Goal: Task Accomplishment & Management: Manage account settings

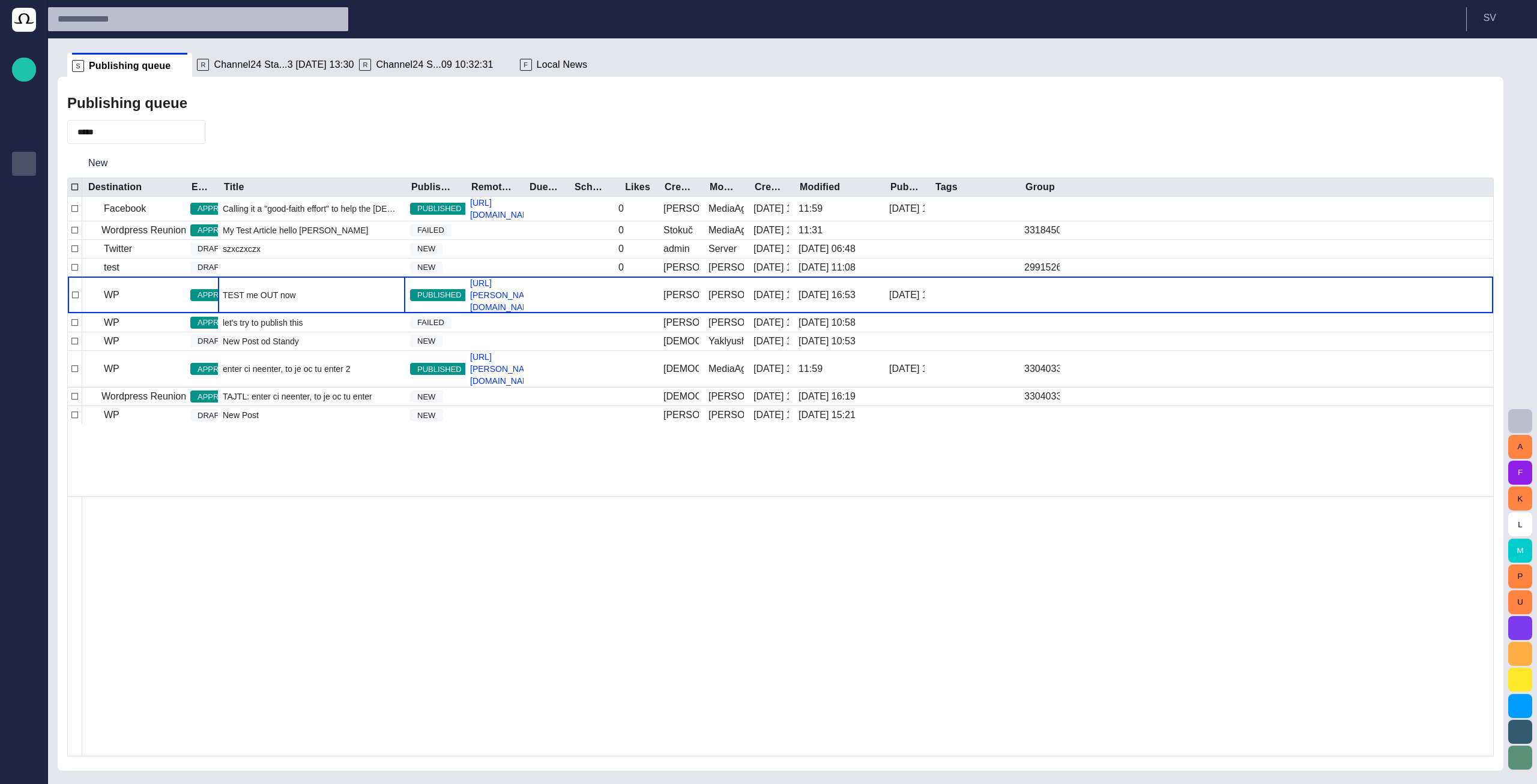
click at [1521, 419] on span "button" at bounding box center [1520, 421] width 14 height 14
drag, startPoint x: 1142, startPoint y: 119, endPoint x: 1059, endPoint y: 123, distance: 83.1
click at [809, 109] on div at bounding box center [768, 392] width 1537 height 784
click at [1508, 424] on button "button" at bounding box center [1520, 421] width 24 height 24
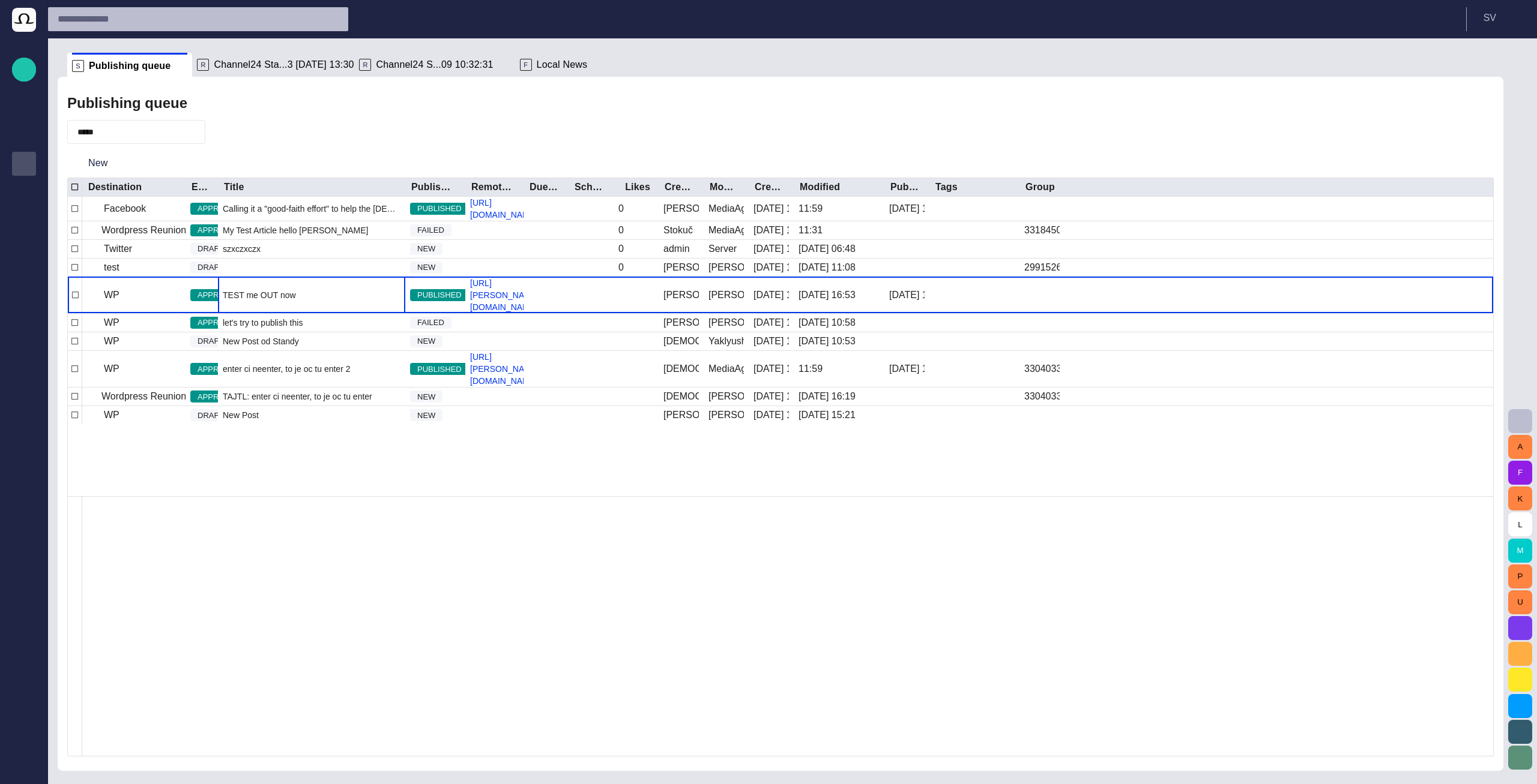
click at [721, 127] on div at bounding box center [768, 392] width 1537 height 784
click at [219, 67] on span "Channel24 Sta...3 14/09 13:30" at bounding box center [283, 65] width 140 height 12
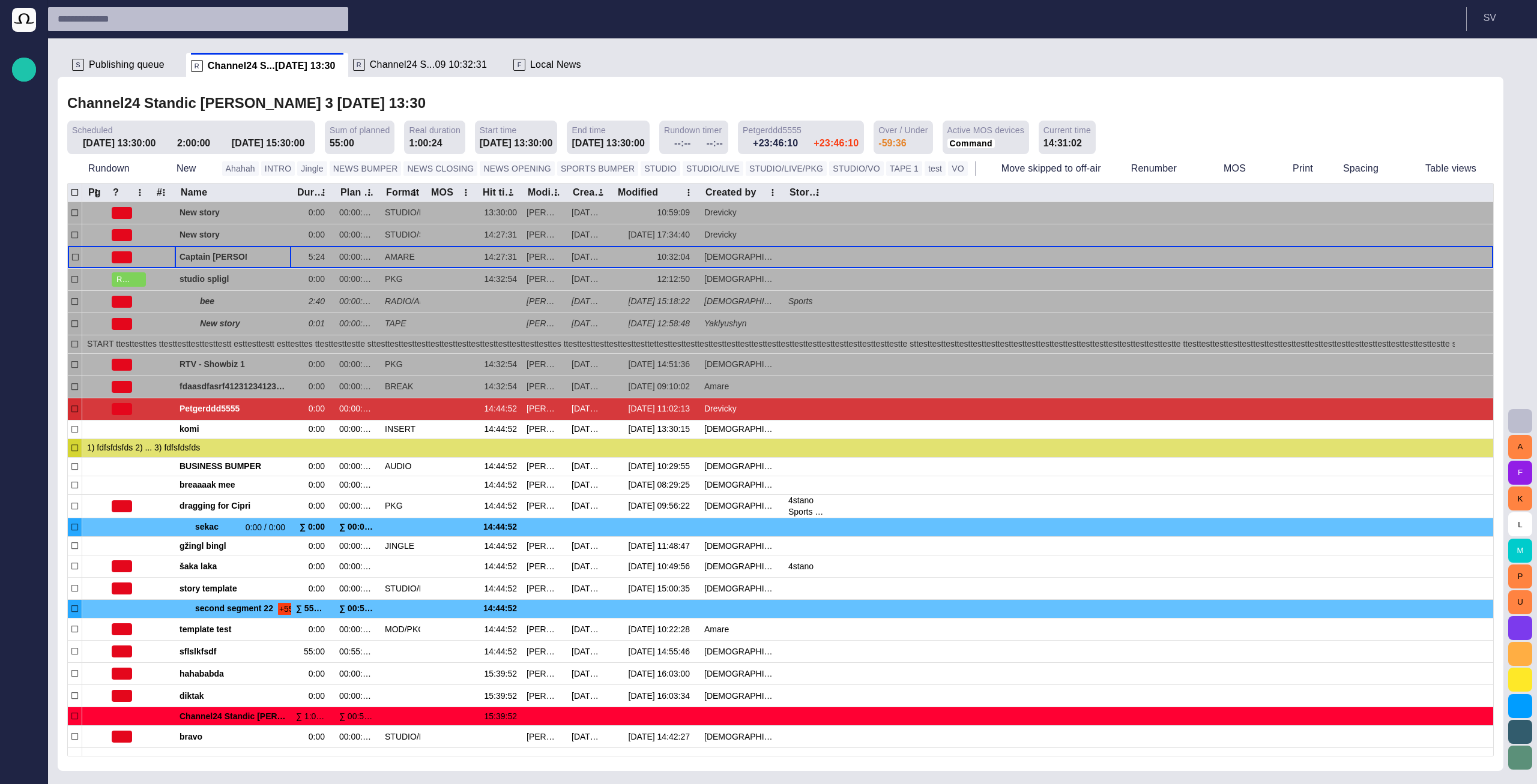
click at [274, 143] on div "14/09 15:30:00" at bounding box center [271, 143] width 78 height 14
click at [305, 144] on span at bounding box center [309, 143] width 10 height 10
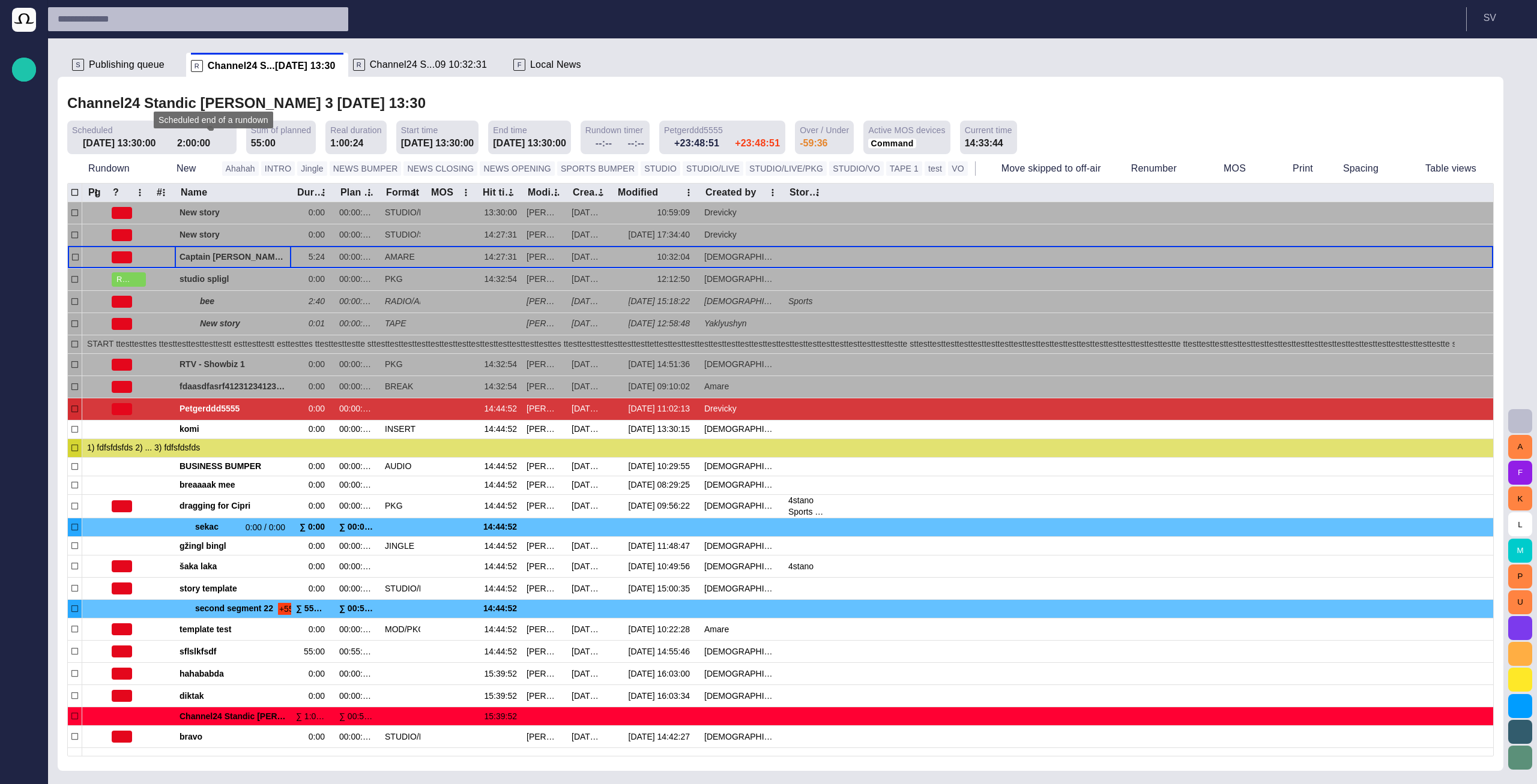
click at [380, 64] on div at bounding box center [768, 392] width 1537 height 784
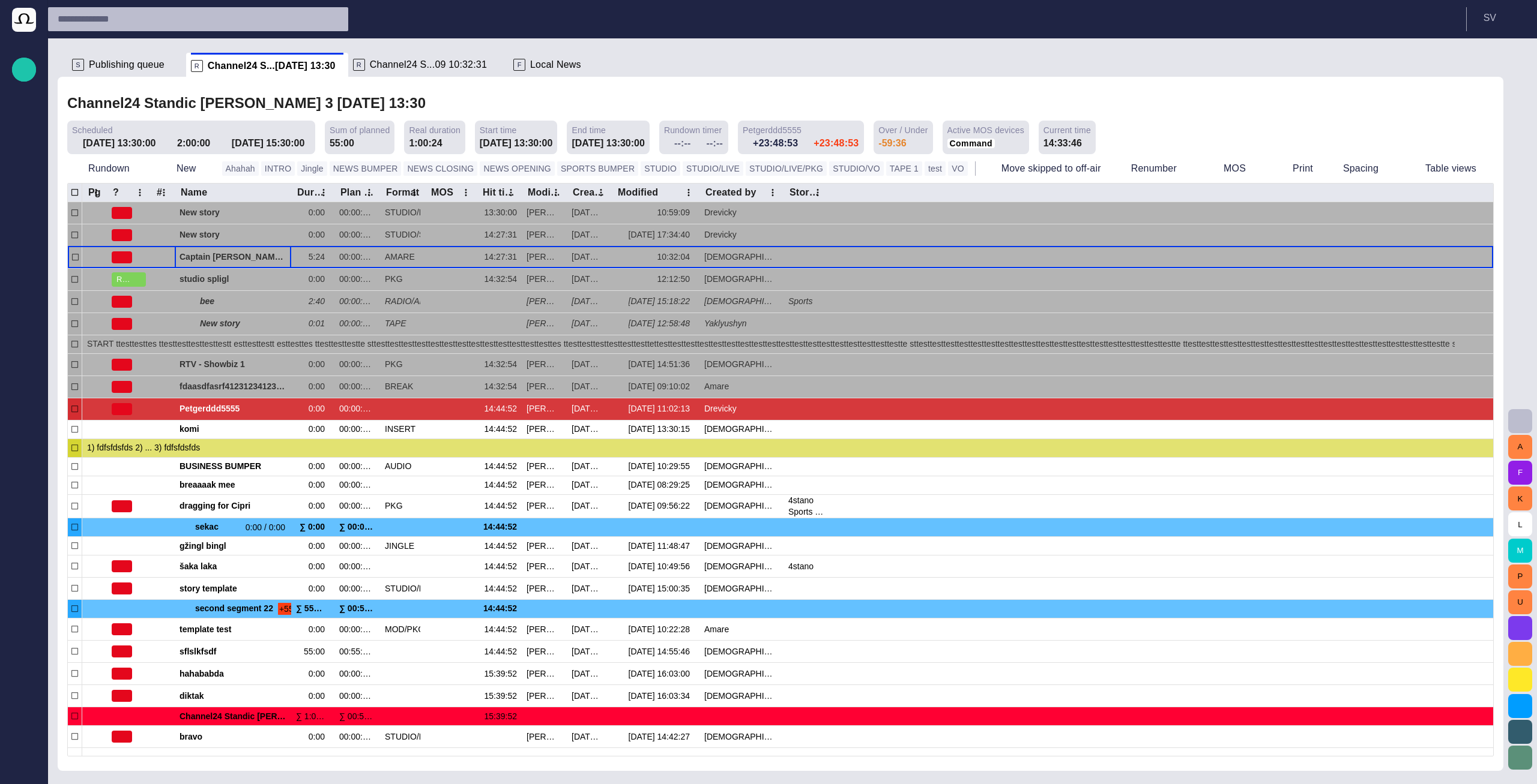
click at [530, 62] on span "Local News" at bounding box center [555, 65] width 51 height 12
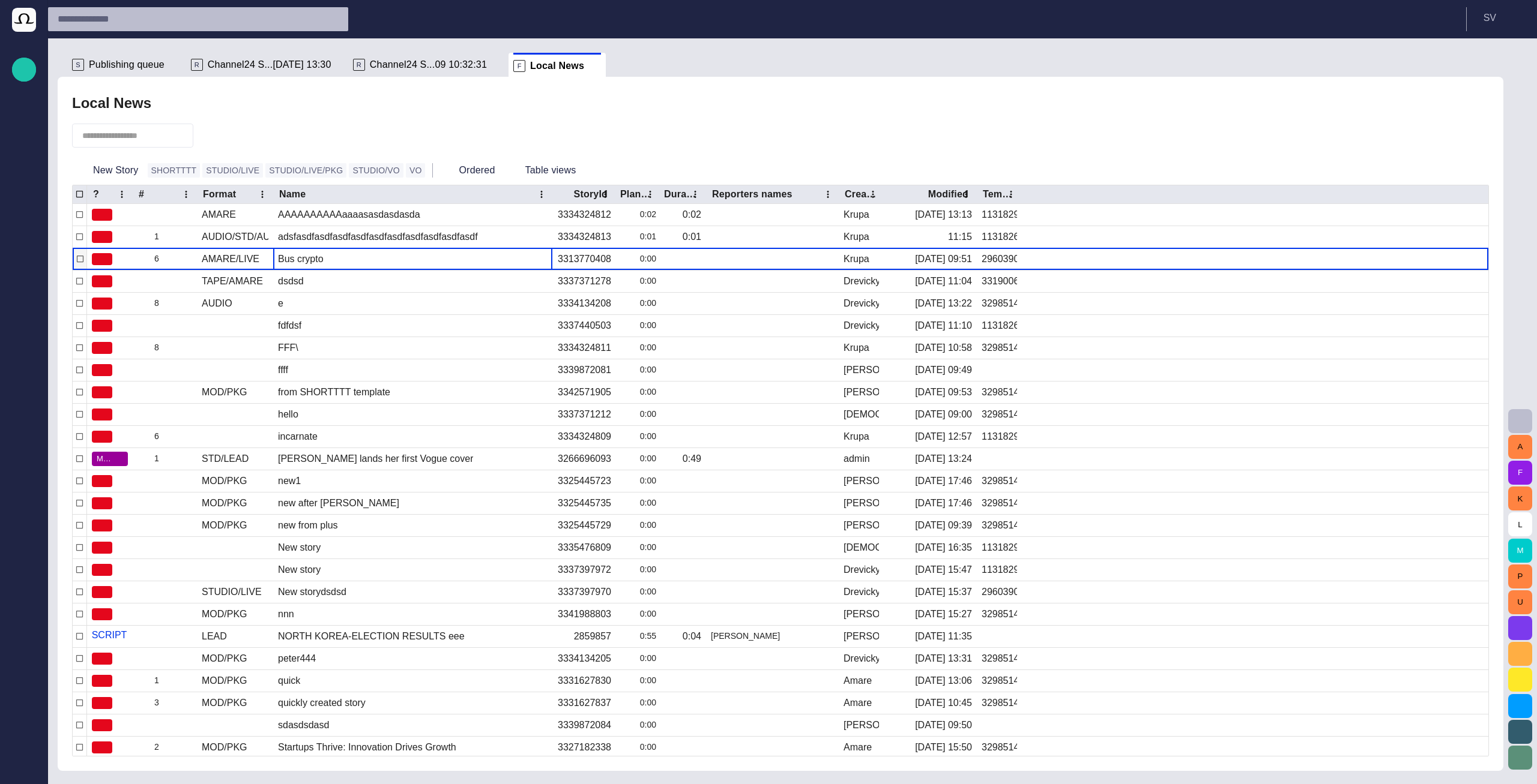
click at [329, 252] on div "Bus crypto" at bounding box center [301, 259] width 55 height 13
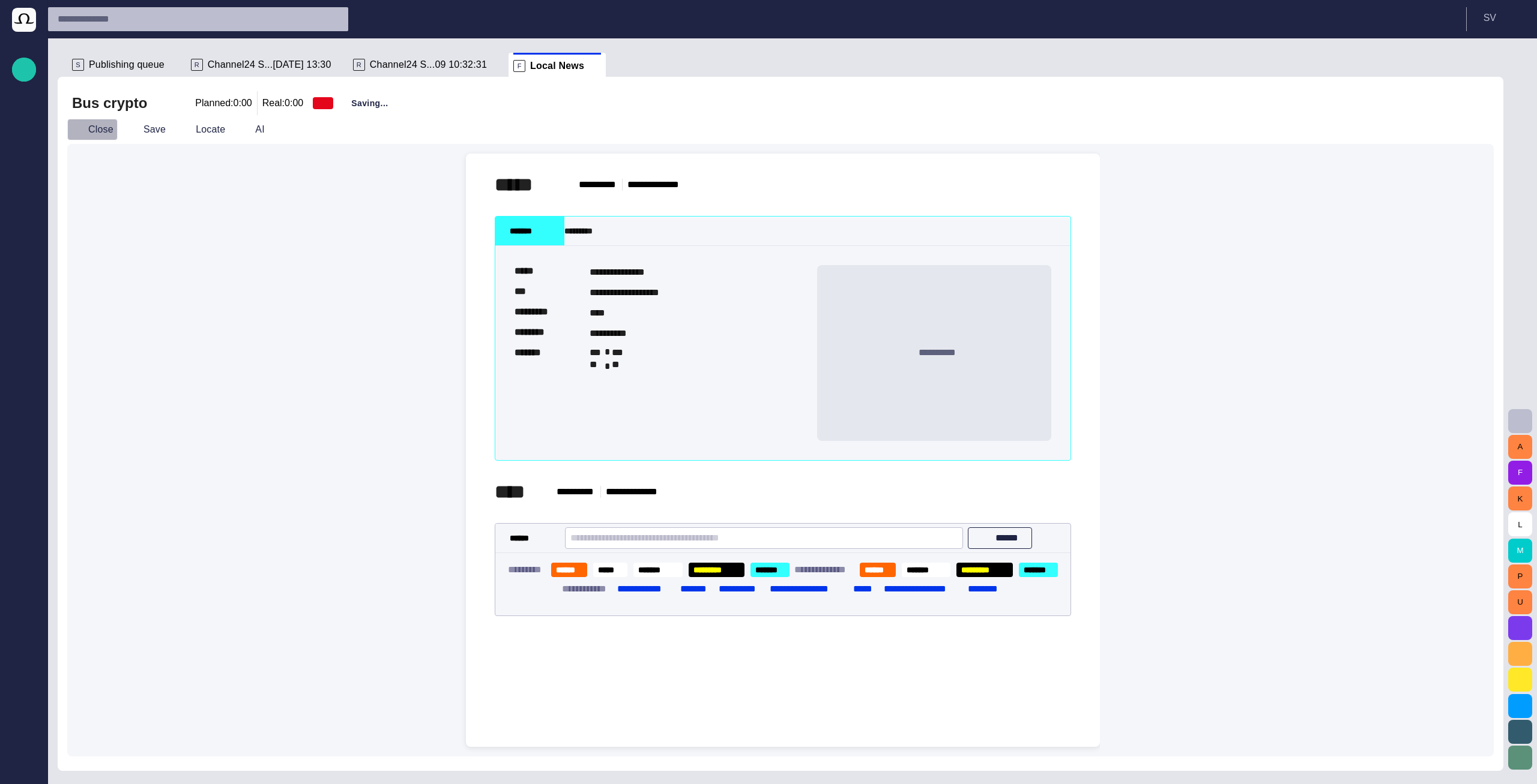
click at [98, 127] on button "Close" at bounding box center [93, 130] width 51 height 22
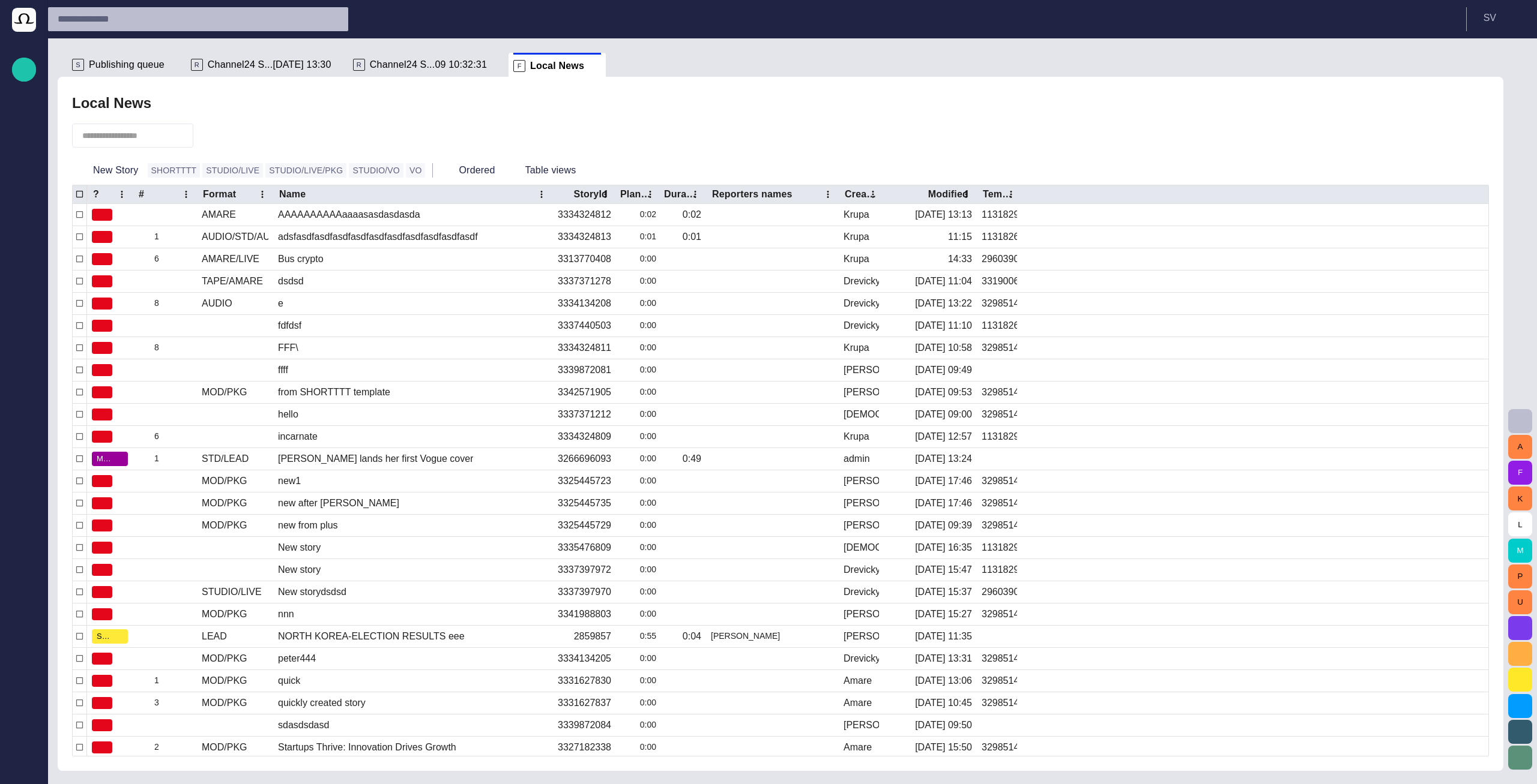
click at [124, 61] on span "Publishing queue" at bounding box center [126, 65] width 75 height 12
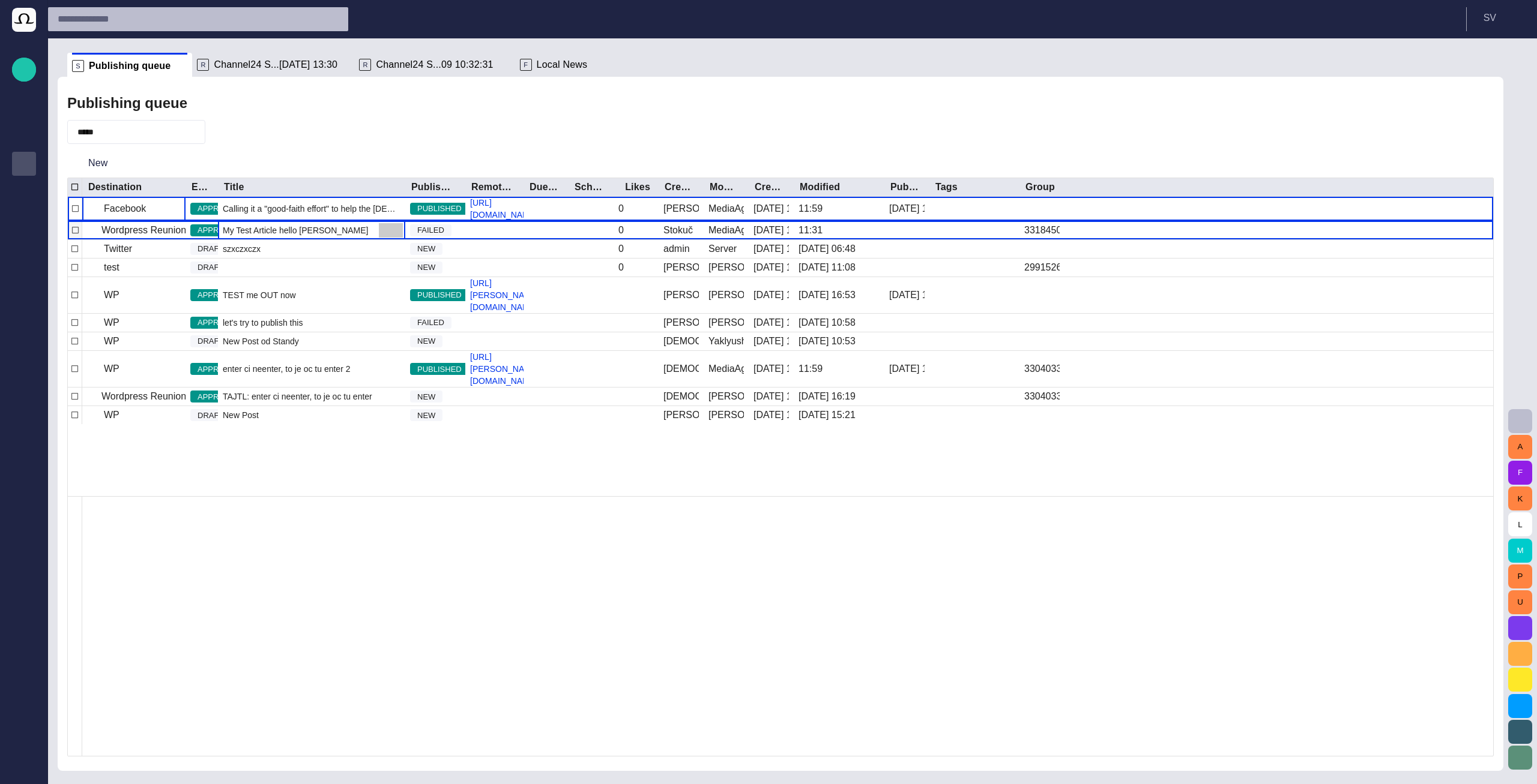
click at [387, 237] on span "button" at bounding box center [391, 230] width 14 height 14
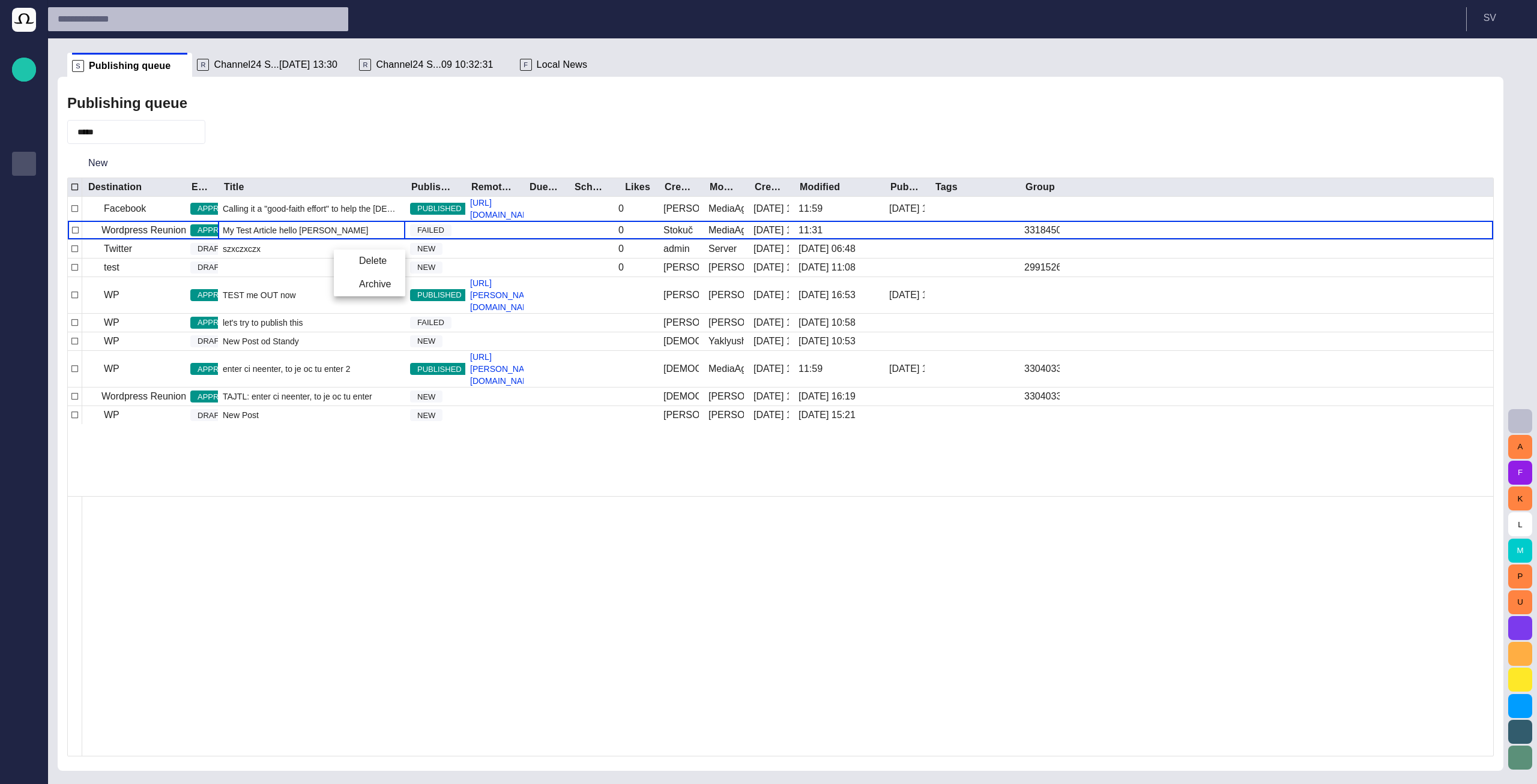
click at [397, 149] on div at bounding box center [768, 392] width 1537 height 784
click at [271, 236] on span "My Test Article hello [PERSON_NAME]" at bounding box center [295, 230] width 145 height 12
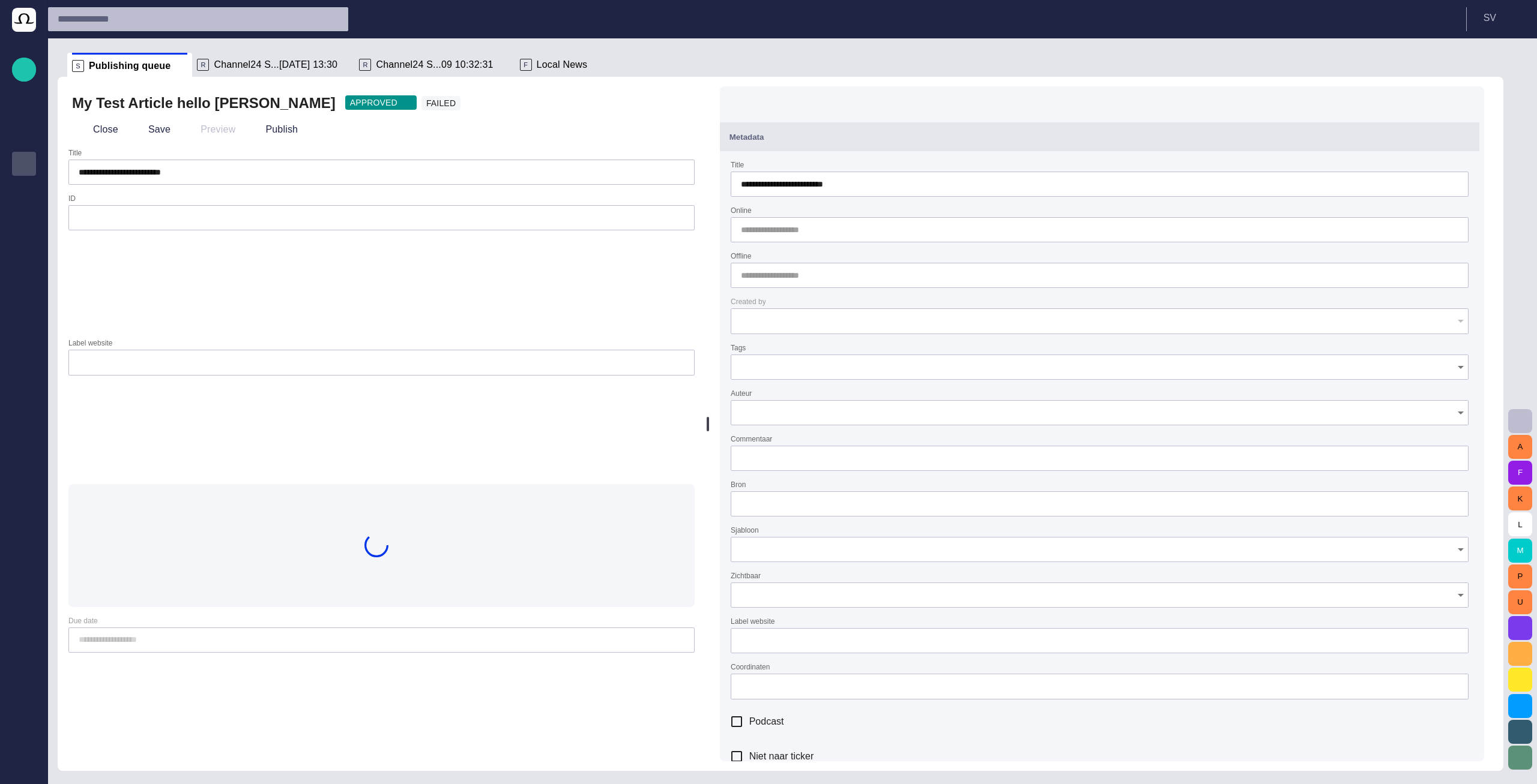
type input "**********"
type input "**"
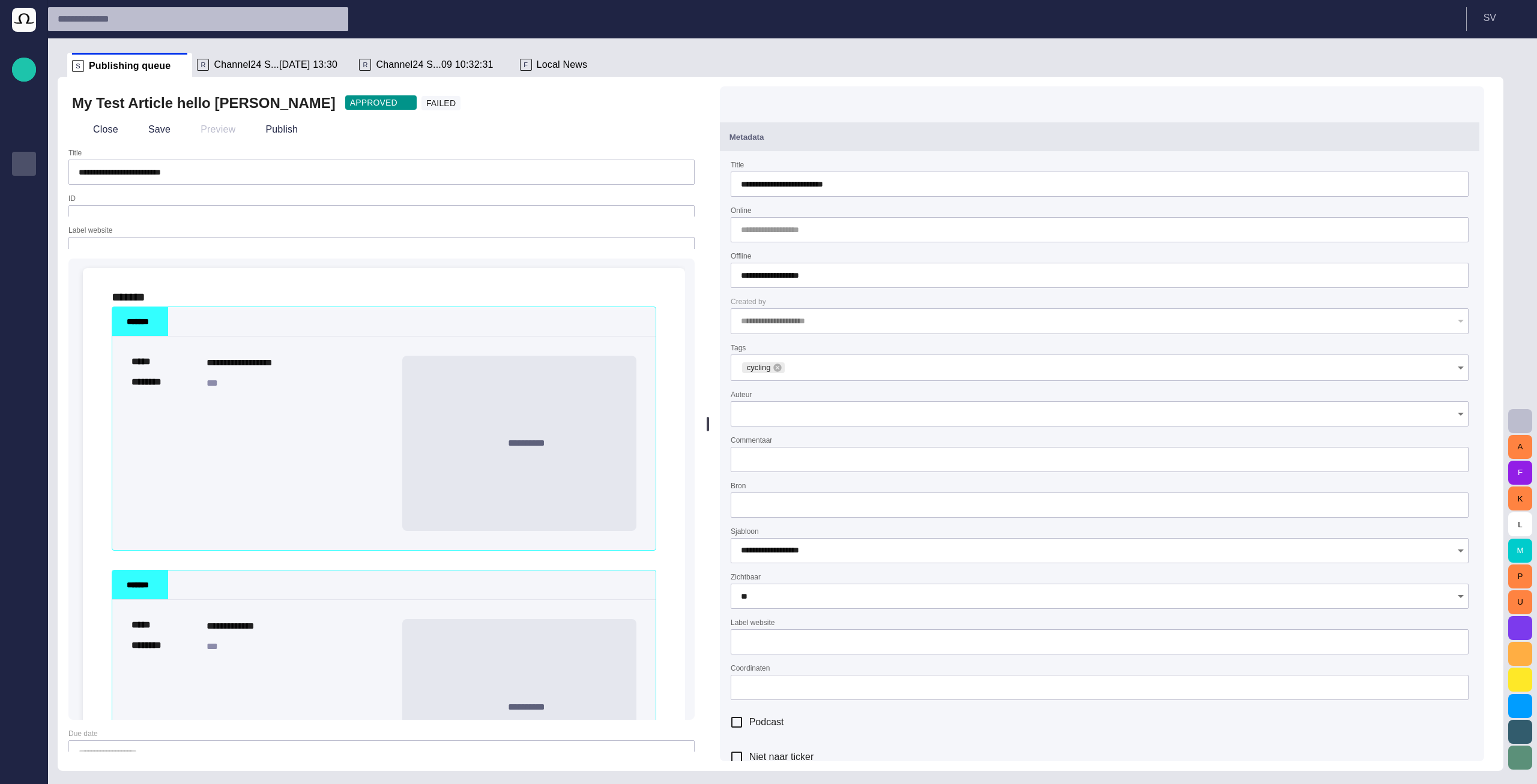
click at [845, 133] on div "Metadata" at bounding box center [1100, 137] width 740 height 14
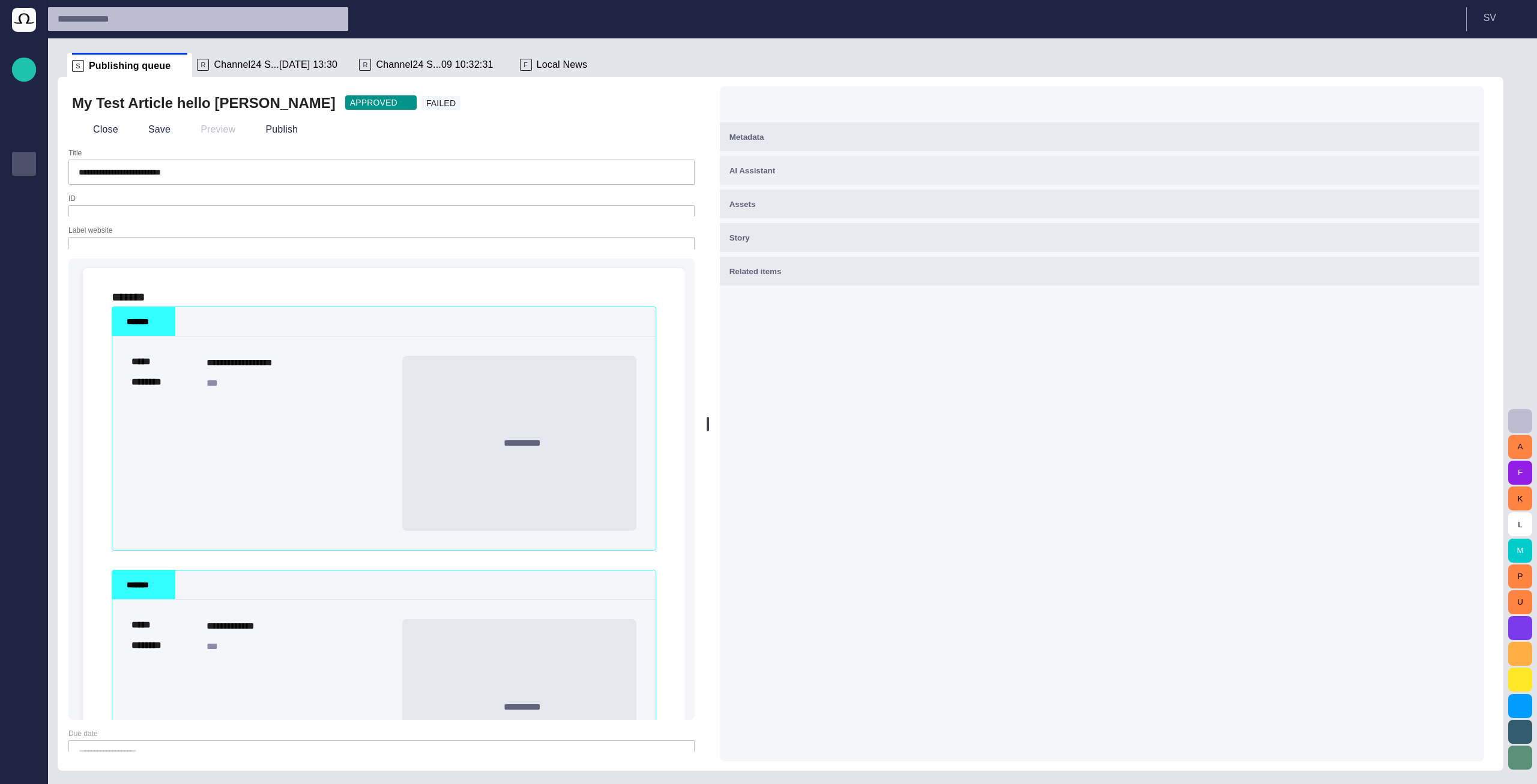
click at [850, 163] on button "AI Assistant" at bounding box center [1099, 171] width 759 height 29
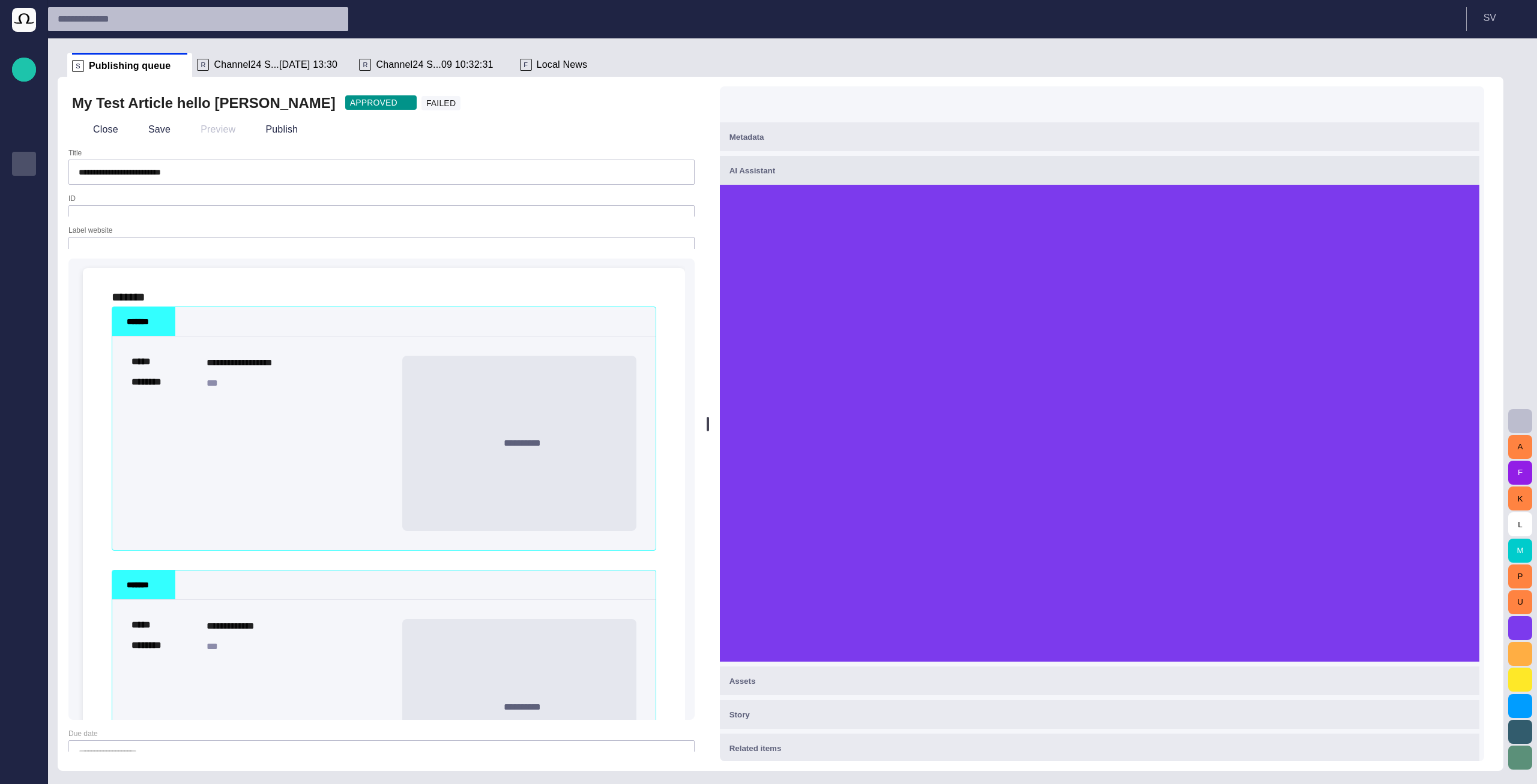
click at [849, 165] on div "AI Assistant" at bounding box center [1100, 171] width 740 height 14
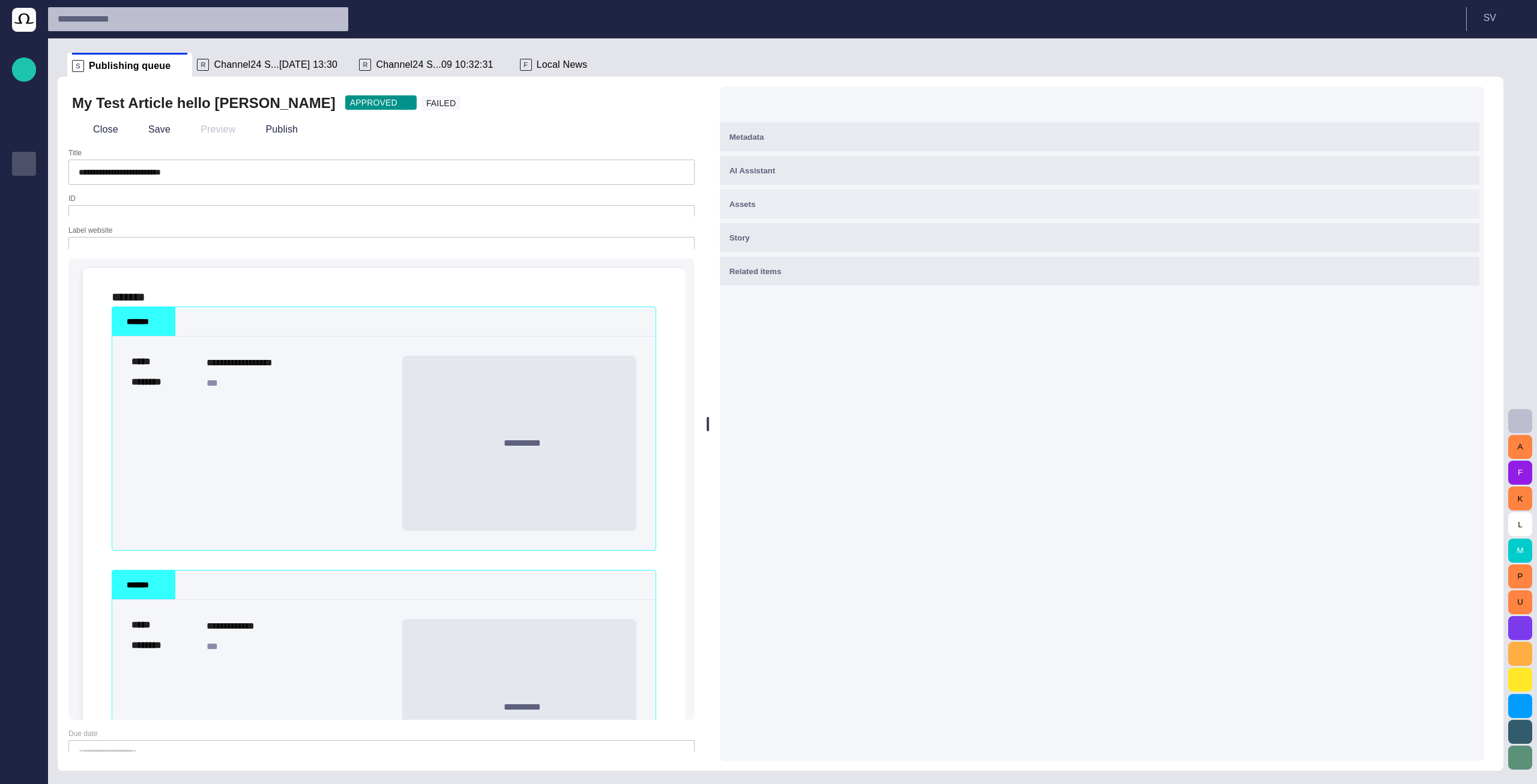
click at [845, 198] on div "Assets" at bounding box center [1100, 204] width 740 height 14
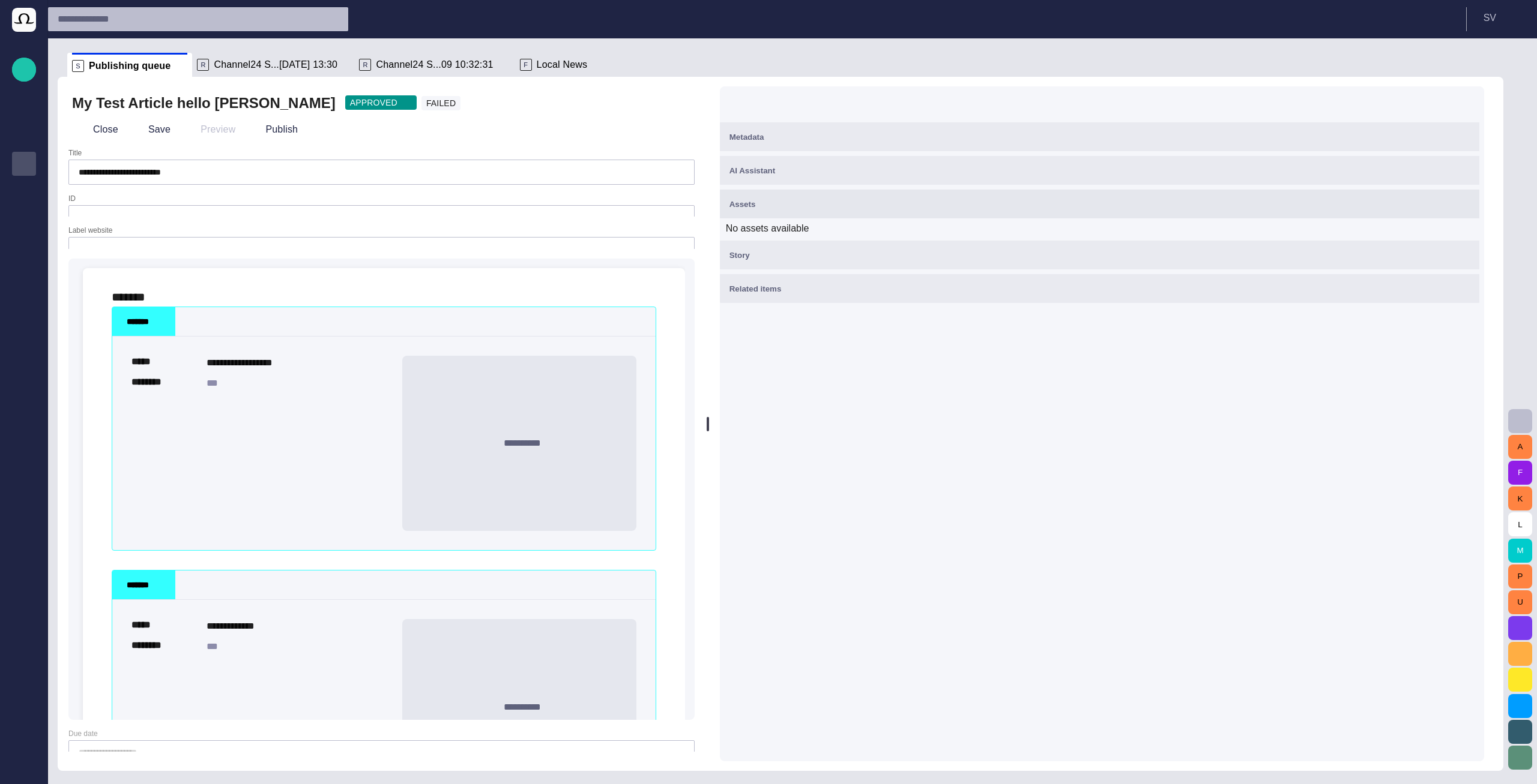
click at [847, 205] on div "Assets" at bounding box center [1100, 204] width 740 height 14
click at [842, 243] on div "Story" at bounding box center [1100, 237] width 740 height 14
click at [844, 247] on button "Story" at bounding box center [1099, 237] width 759 height 29
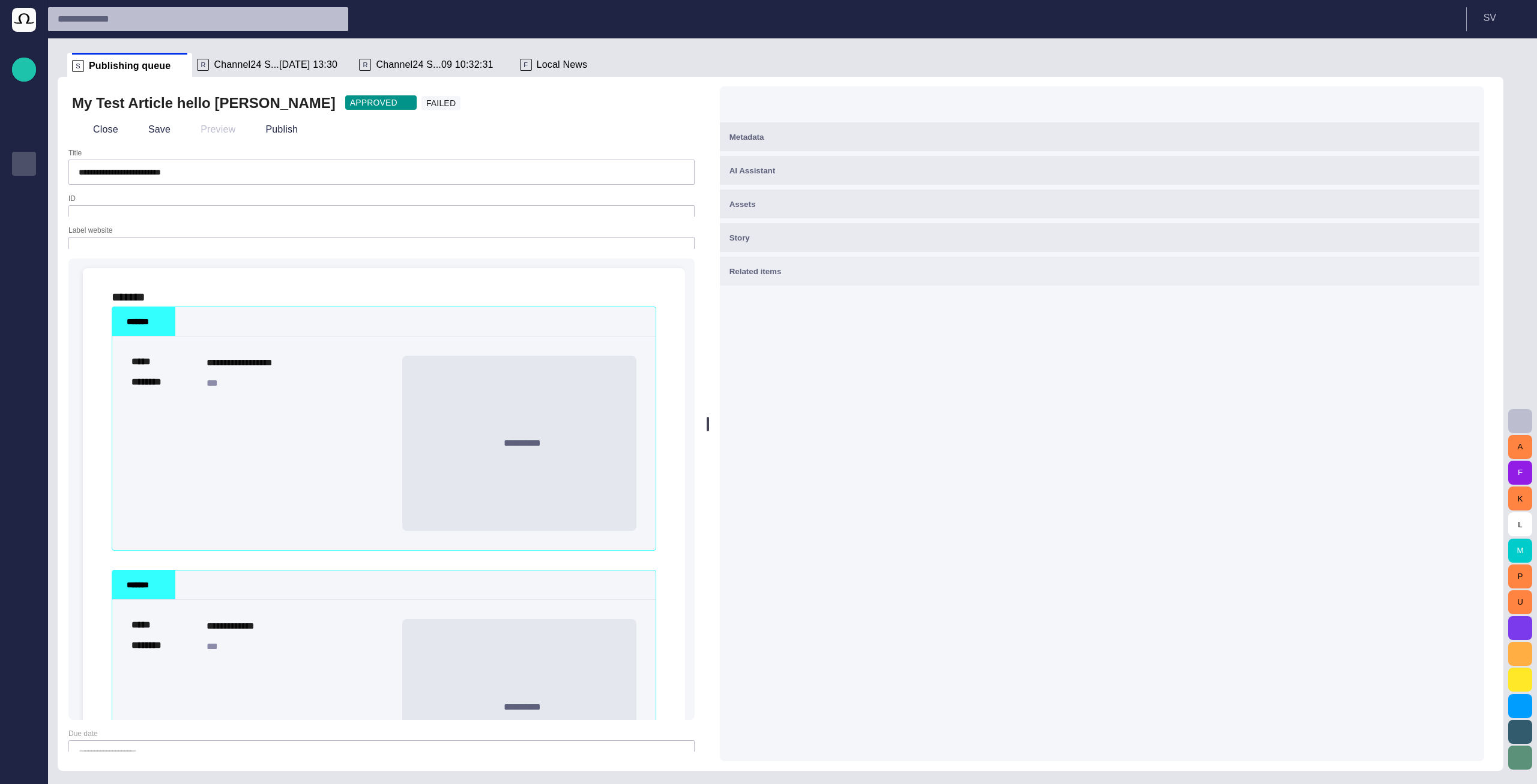
click at [836, 262] on button "Related items" at bounding box center [1099, 271] width 759 height 29
click at [834, 268] on div "Related items" at bounding box center [1100, 271] width 740 height 14
click at [825, 265] on div "Related items" at bounding box center [1100, 271] width 740 height 14
click at [824, 213] on button "Assets" at bounding box center [1099, 204] width 759 height 29
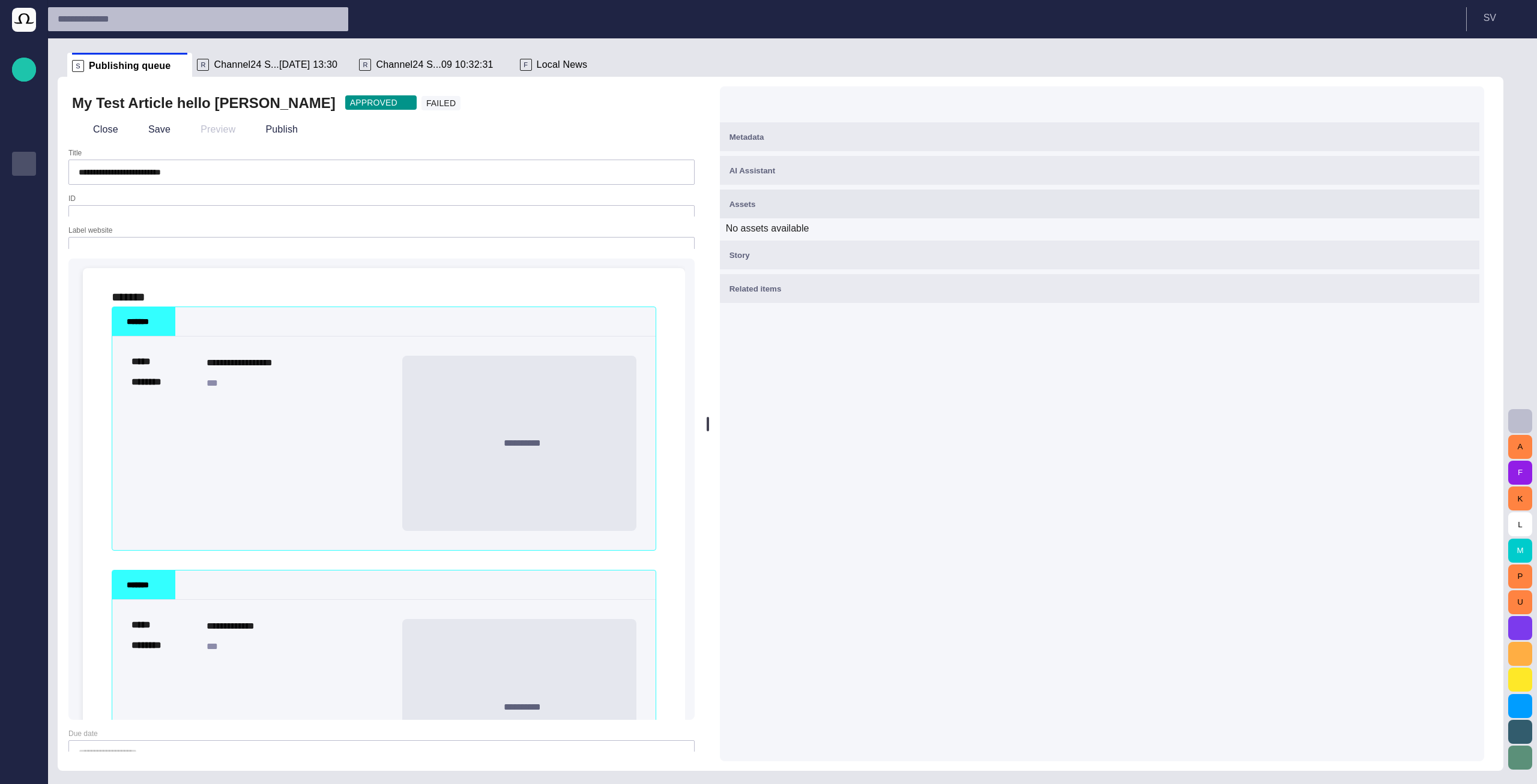
click at [823, 198] on div "Assets" at bounding box center [1100, 204] width 740 height 14
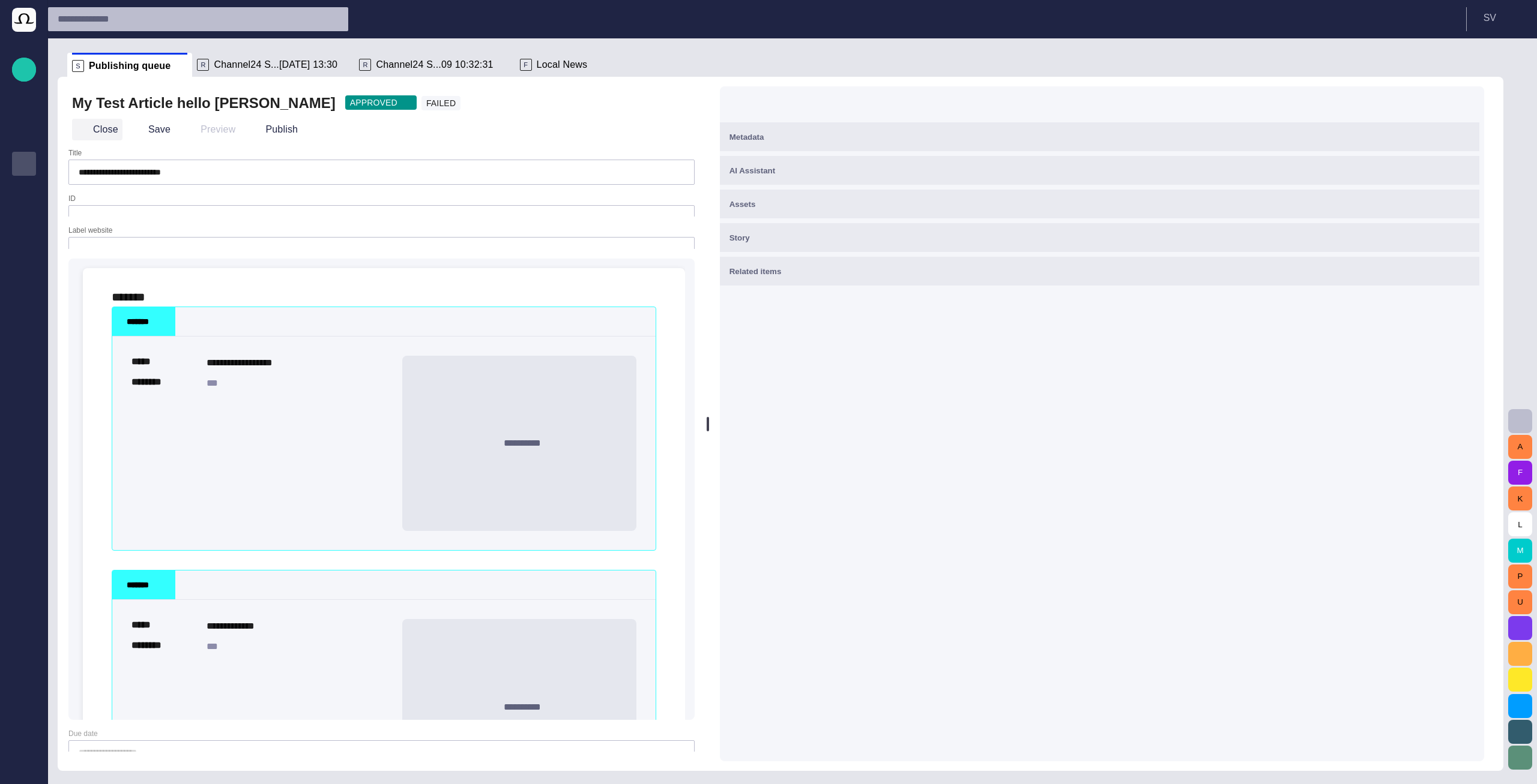
click at [110, 132] on button "Close" at bounding box center [97, 130] width 51 height 22
